Goal: Task Accomplishment & Management: Complete application form

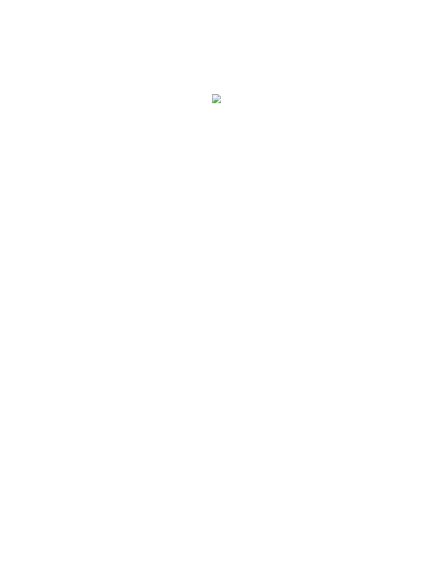
click at [104, 489] on span "Get started" at bounding box center [60, 494] width 88 height 27
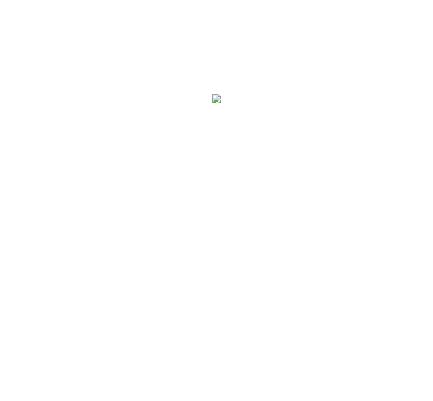
type input "jaehren"
type input "[PERSON_NAME]"
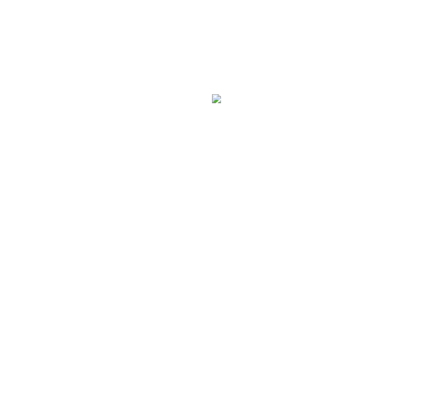
type input "[EMAIL_ADDRESS][DOMAIN_NAME]"
type input "0784476808"
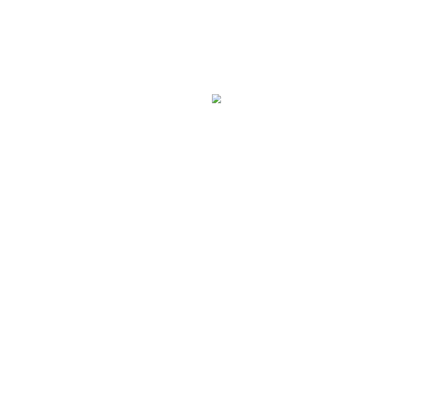
type input ",0784476808"
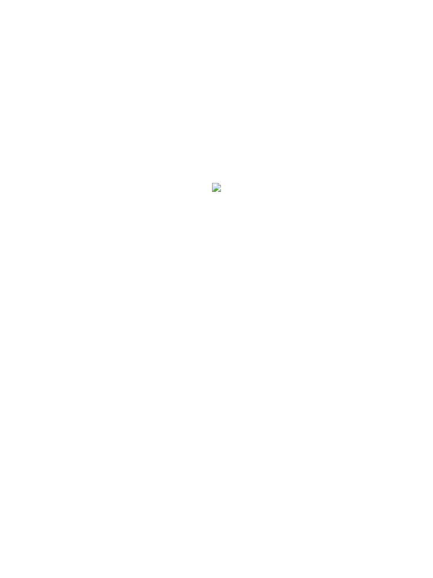
scroll to position [95, 0]
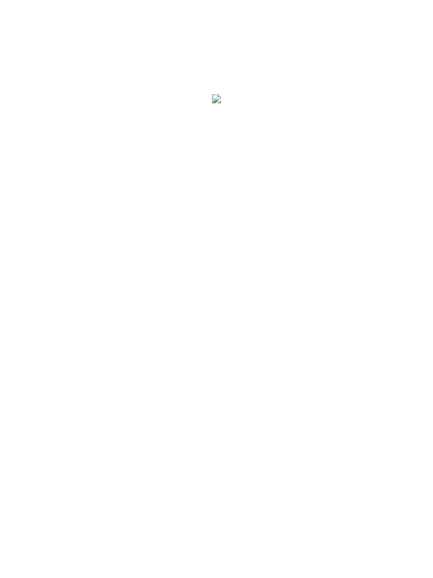
scroll to position [1, 0]
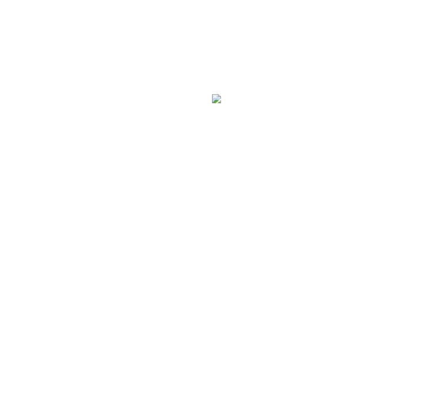
scroll to position [158, 0]
